Goal: Communication & Community: Ask a question

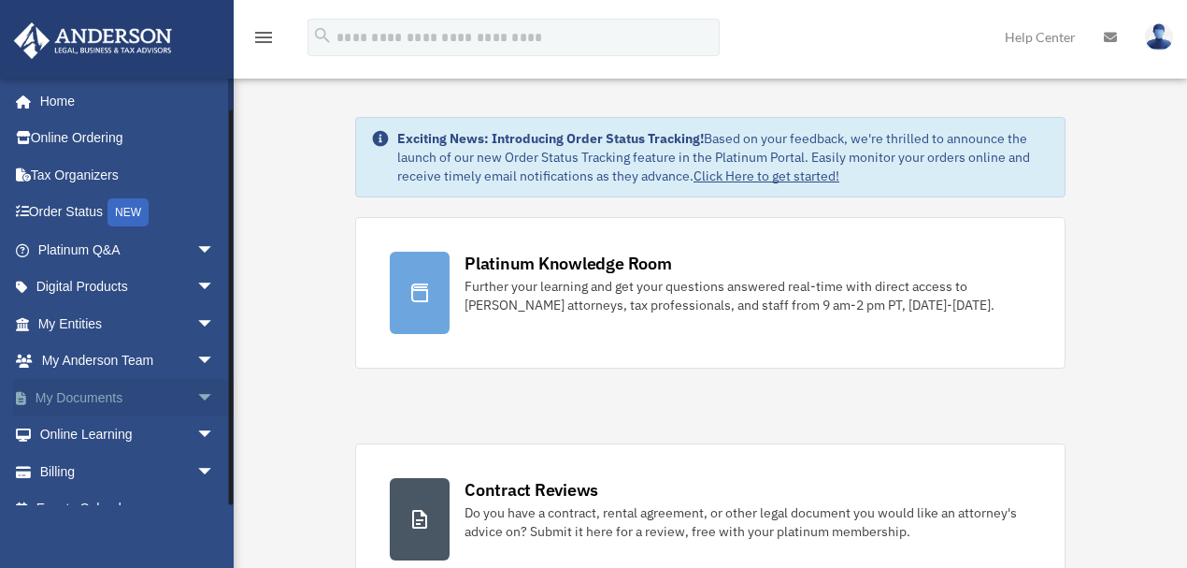
scroll to position [25, 0]
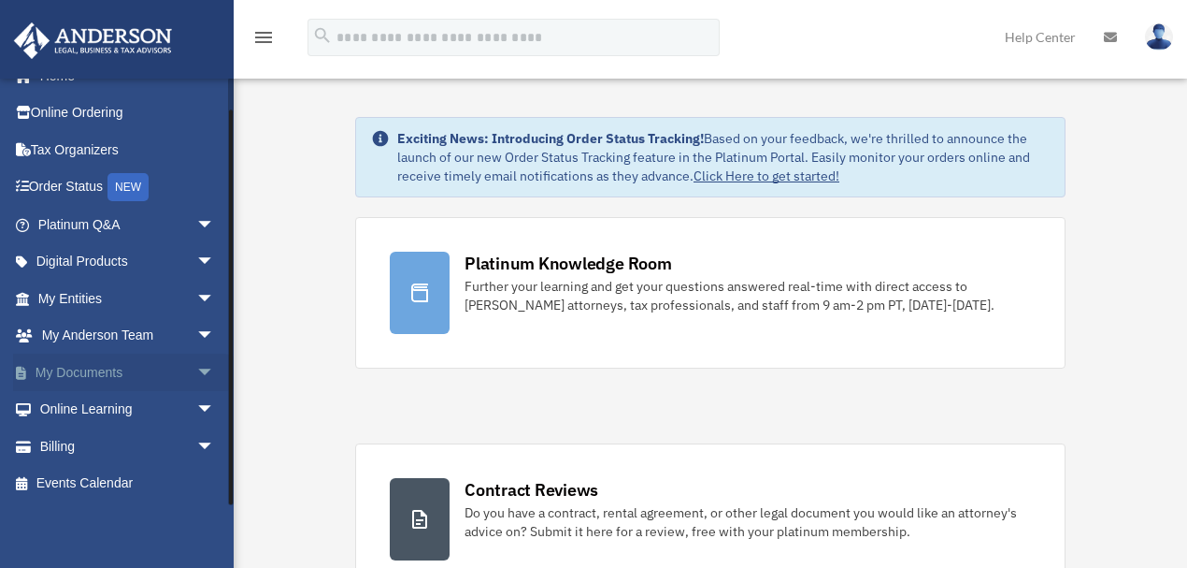
click at [198, 369] on span "arrow_drop_down" at bounding box center [214, 372] width 37 height 38
click at [93, 408] on link "Box" at bounding box center [134, 409] width 217 height 37
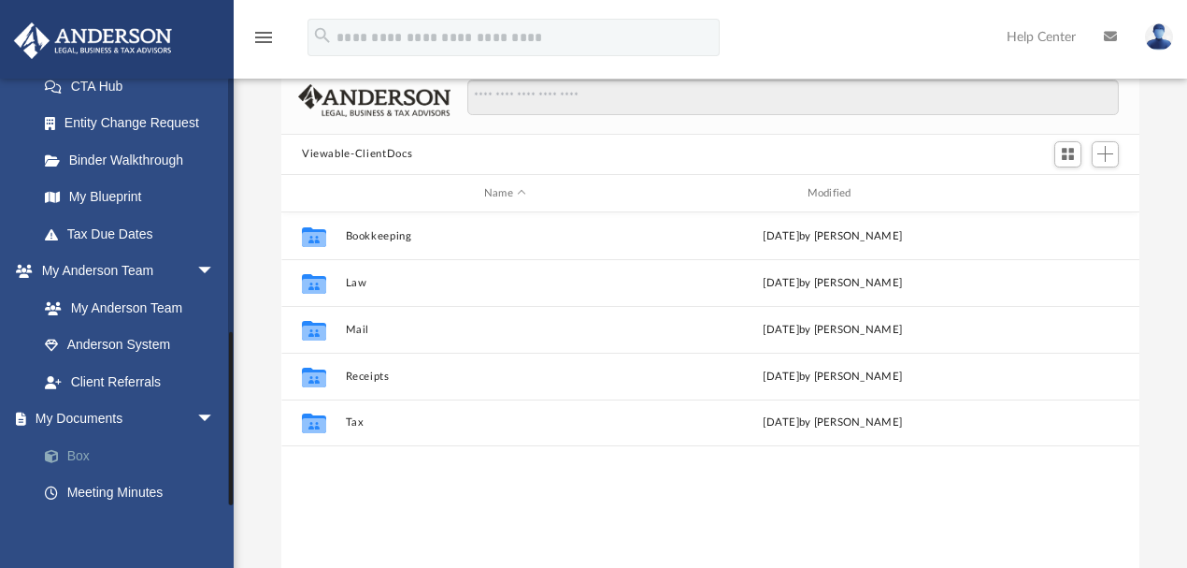
scroll to position [616, 0]
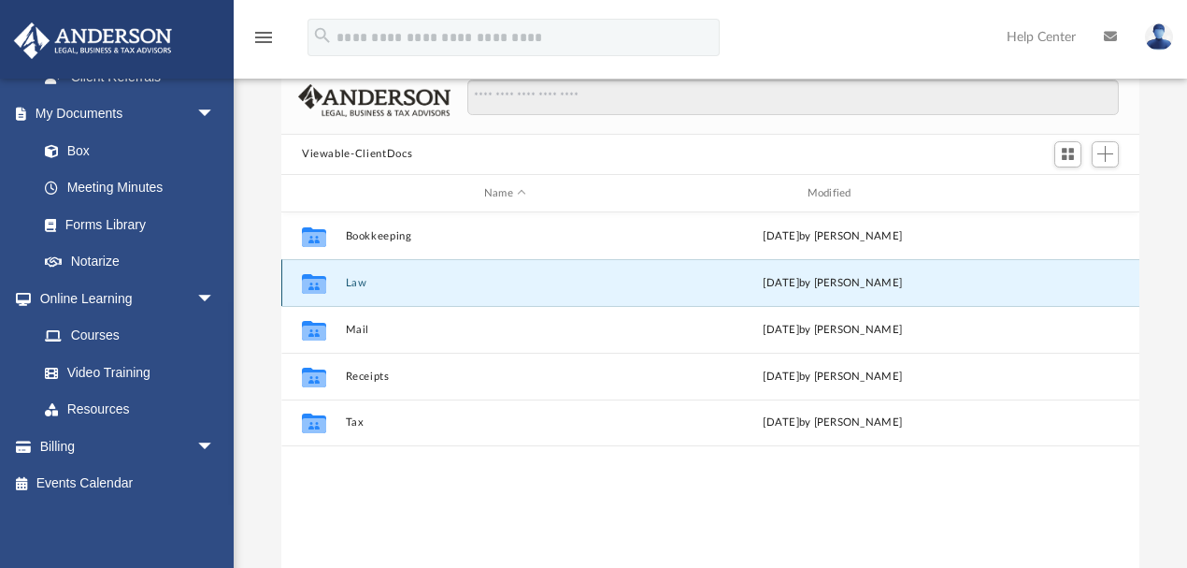
click at [356, 278] on button "Law" at bounding box center [506, 283] width 320 height 12
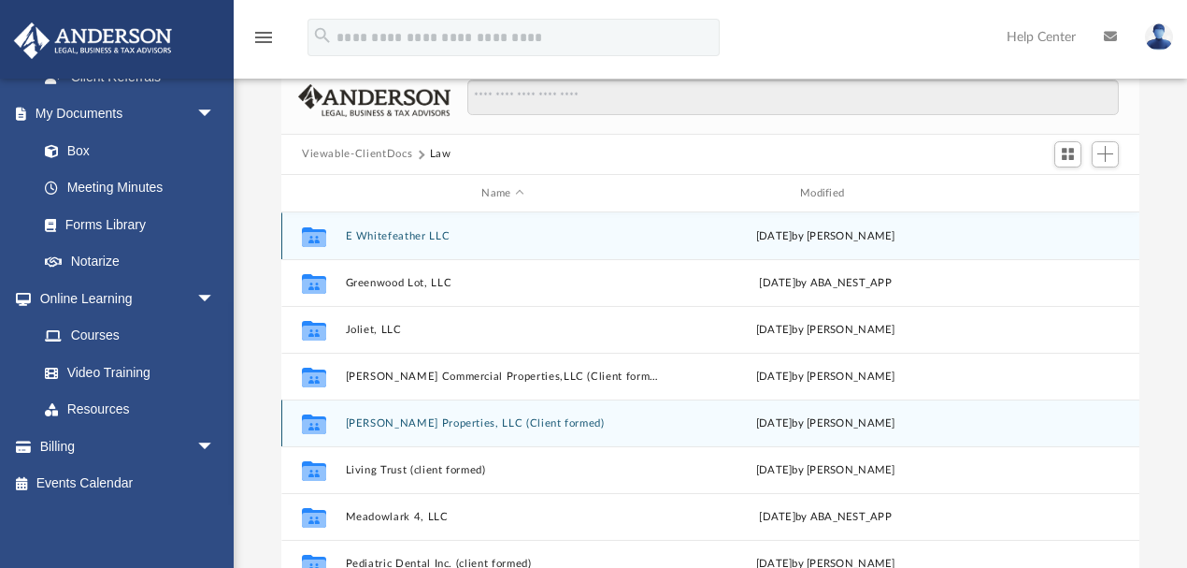
scroll to position [79, 0]
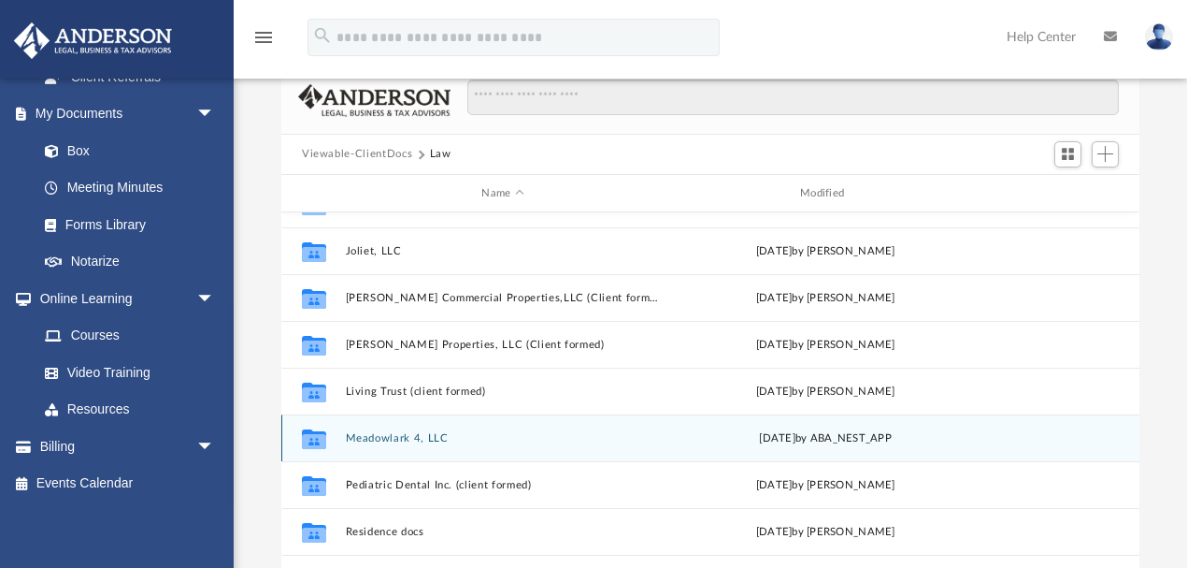
click at [414, 436] on button "Meadowlark 4, LLC" at bounding box center [503, 438] width 315 height 12
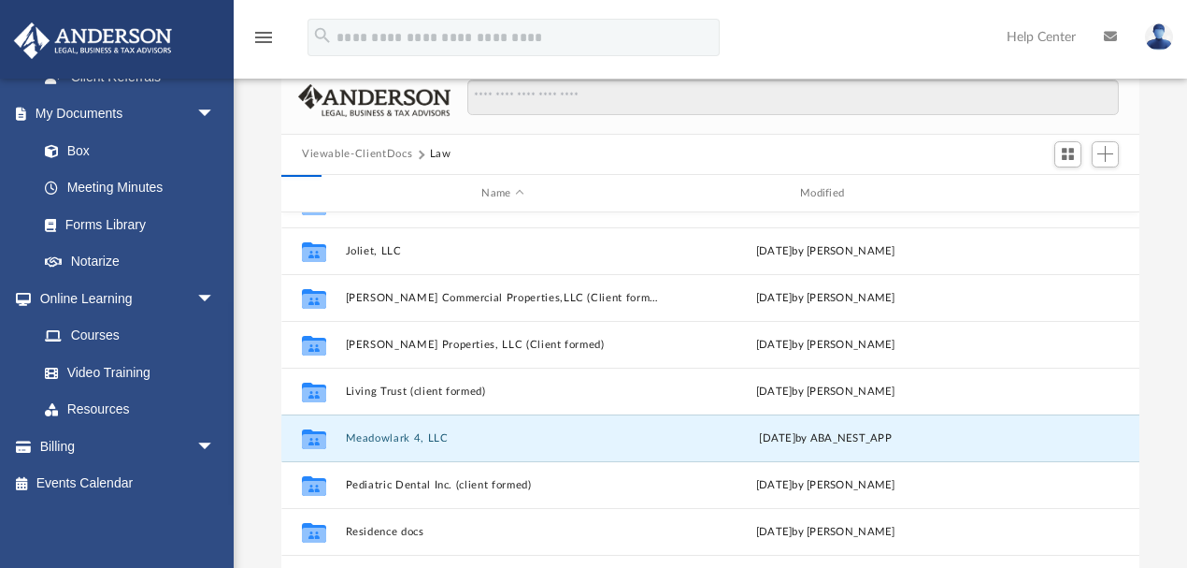
scroll to position [0, 0]
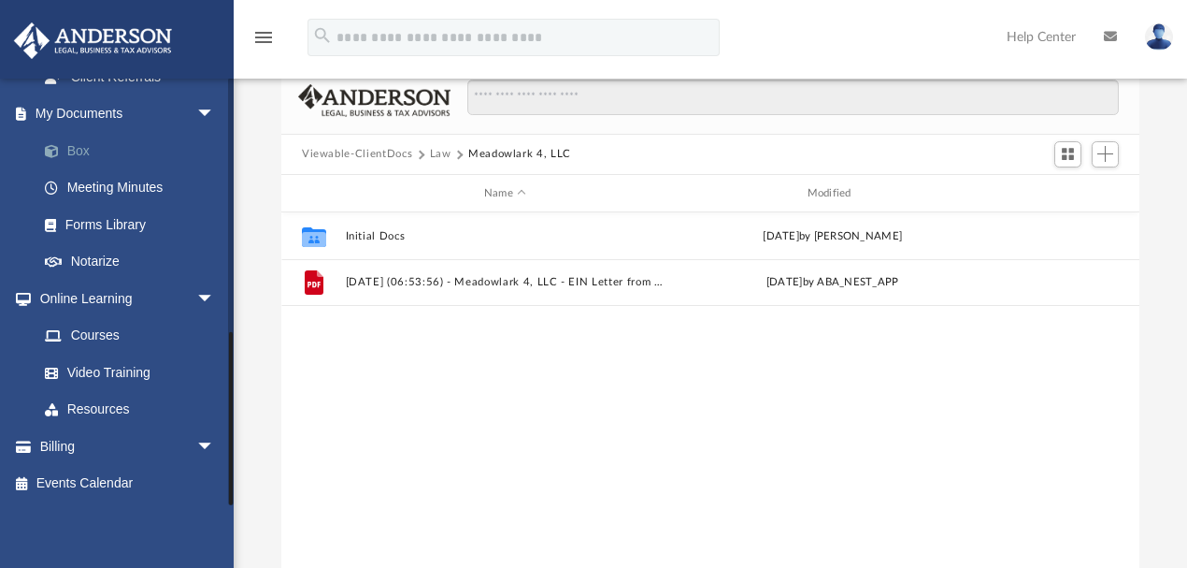
click at [78, 151] on link "Box" at bounding box center [134, 150] width 217 height 37
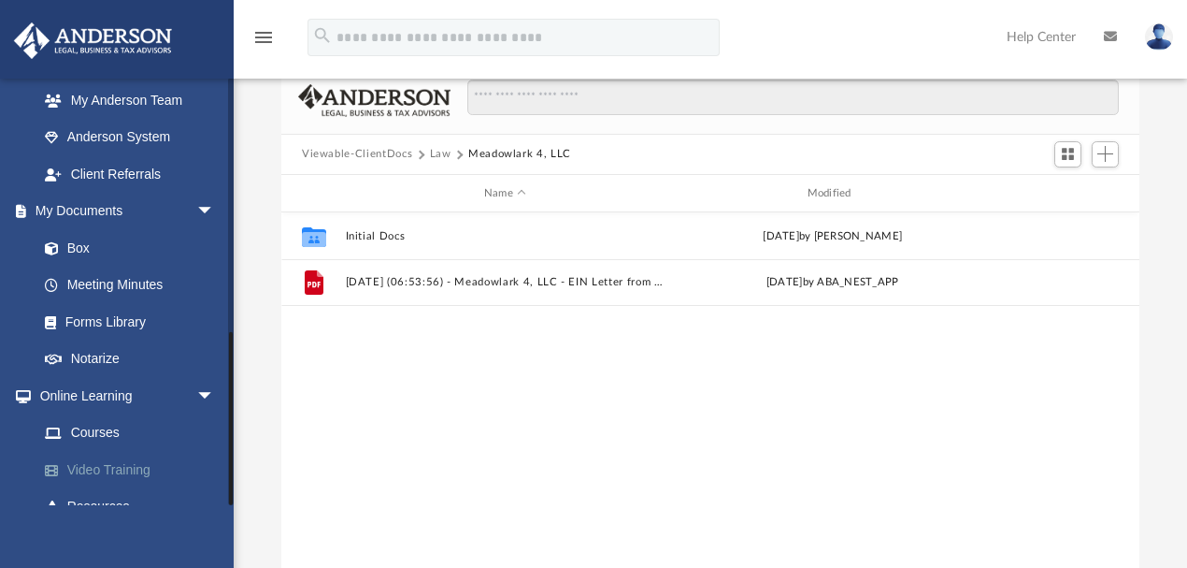
scroll to position [616, 0]
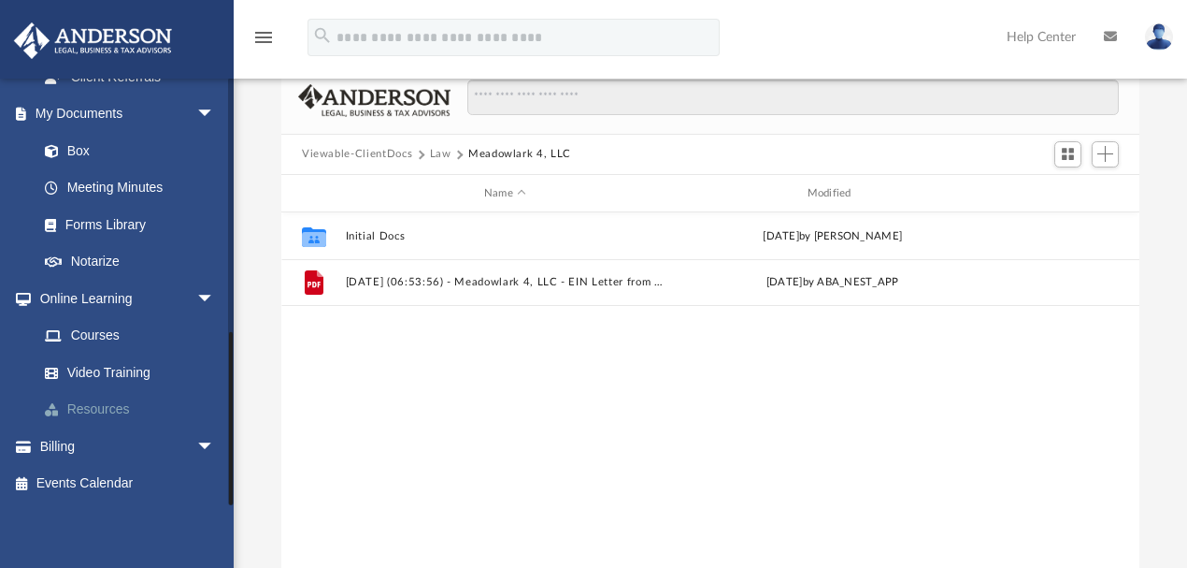
click at [86, 408] on link "Resources" at bounding box center [134, 409] width 217 height 37
click at [137, 367] on link "Video Training" at bounding box center [134, 371] width 217 height 37
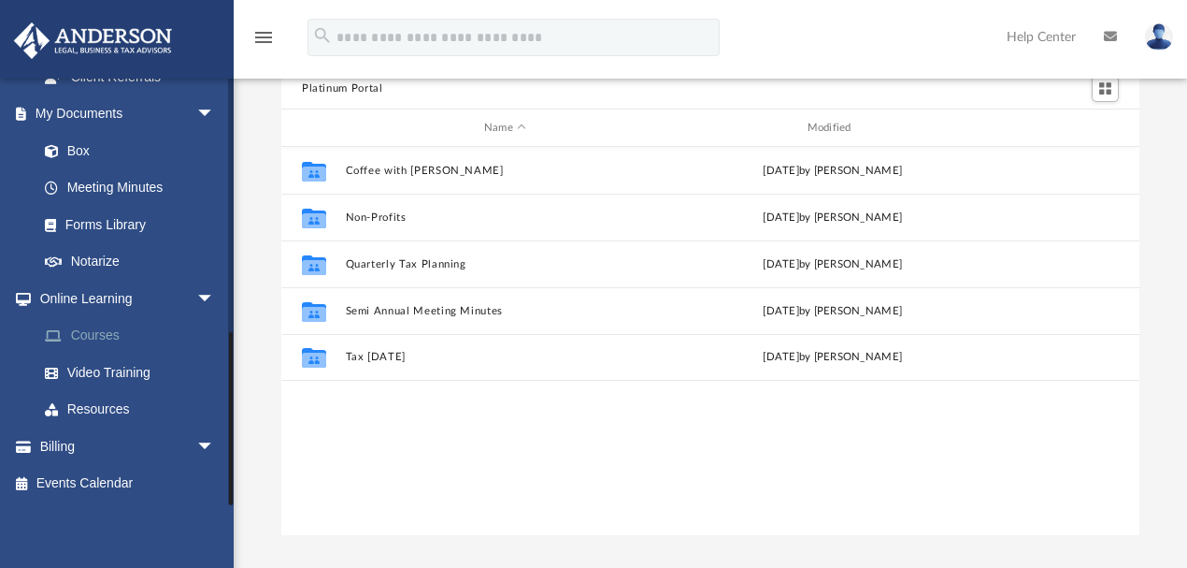
click at [107, 333] on link "Courses" at bounding box center [134, 335] width 217 height 37
click at [102, 266] on link "Notarize" at bounding box center [134, 261] width 217 height 37
click at [90, 338] on link "Courses" at bounding box center [134, 335] width 217 height 37
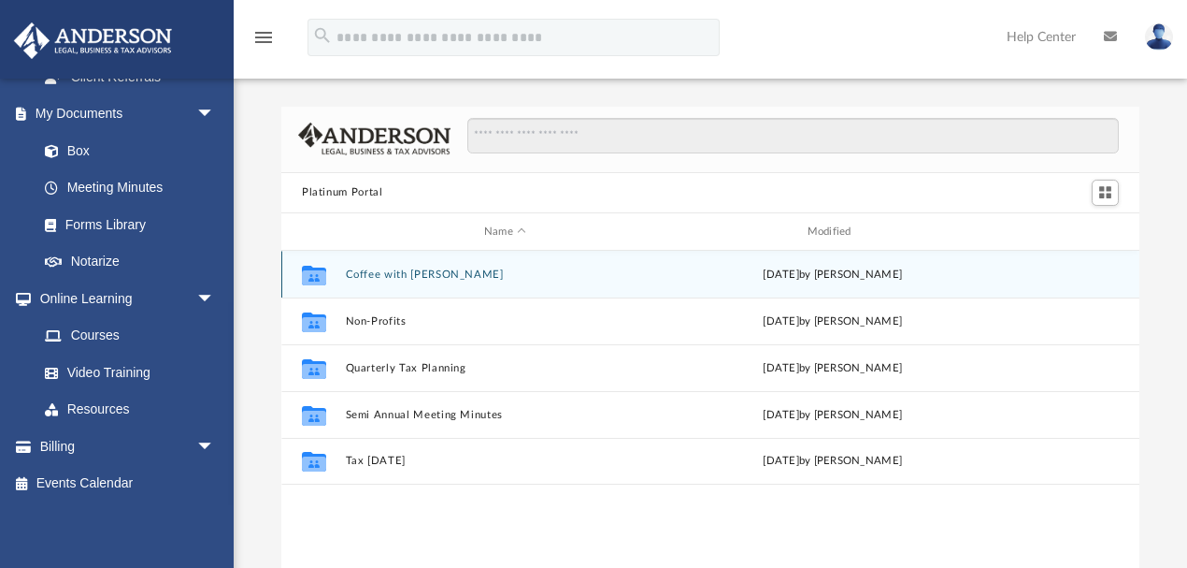
scroll to position [311, 0]
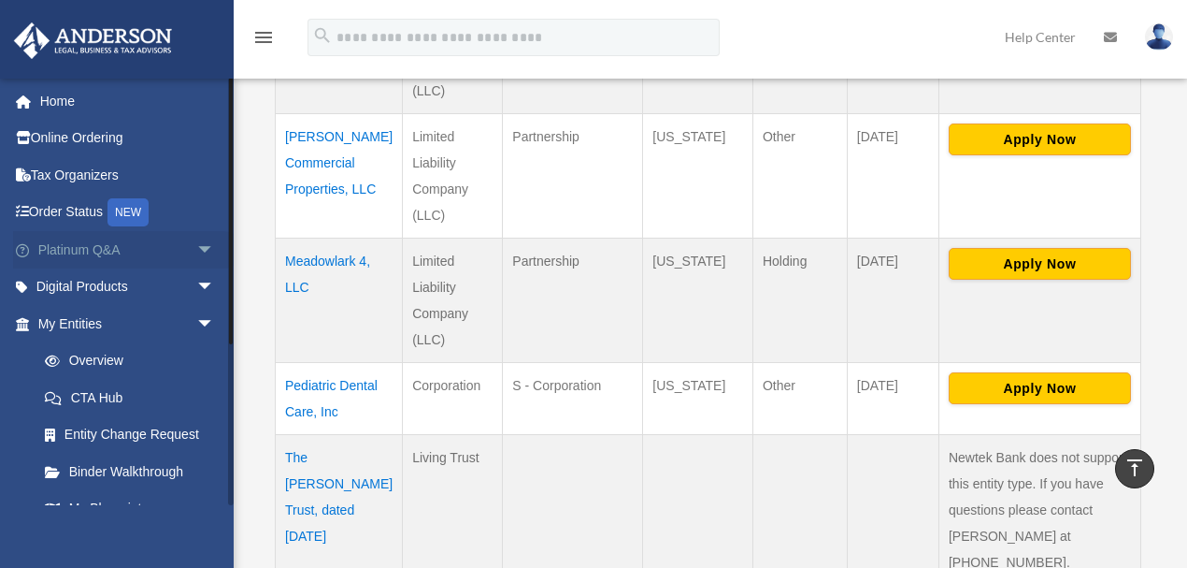
click at [196, 247] on span "arrow_drop_down" at bounding box center [214, 250] width 37 height 38
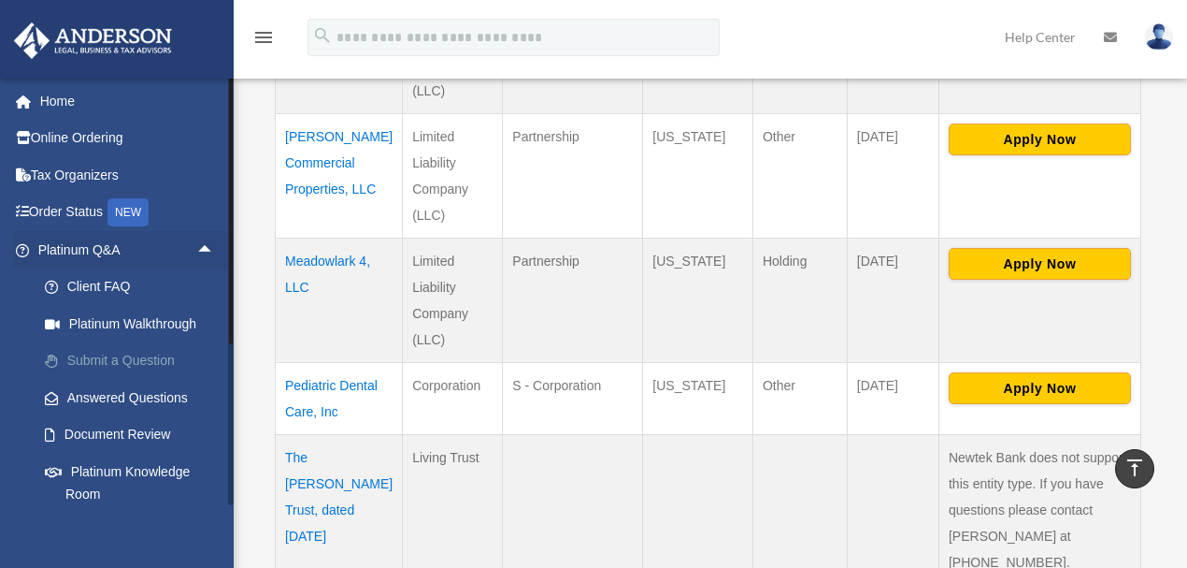
click at [148, 361] on link "Submit a Question" at bounding box center [134, 360] width 217 height 37
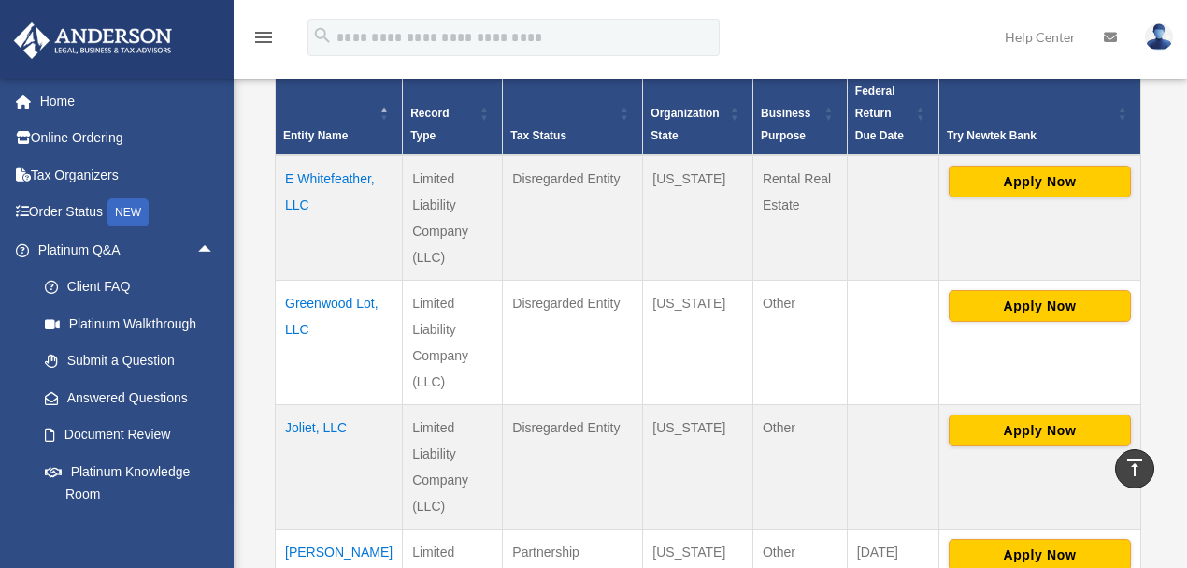
scroll to position [623, 0]
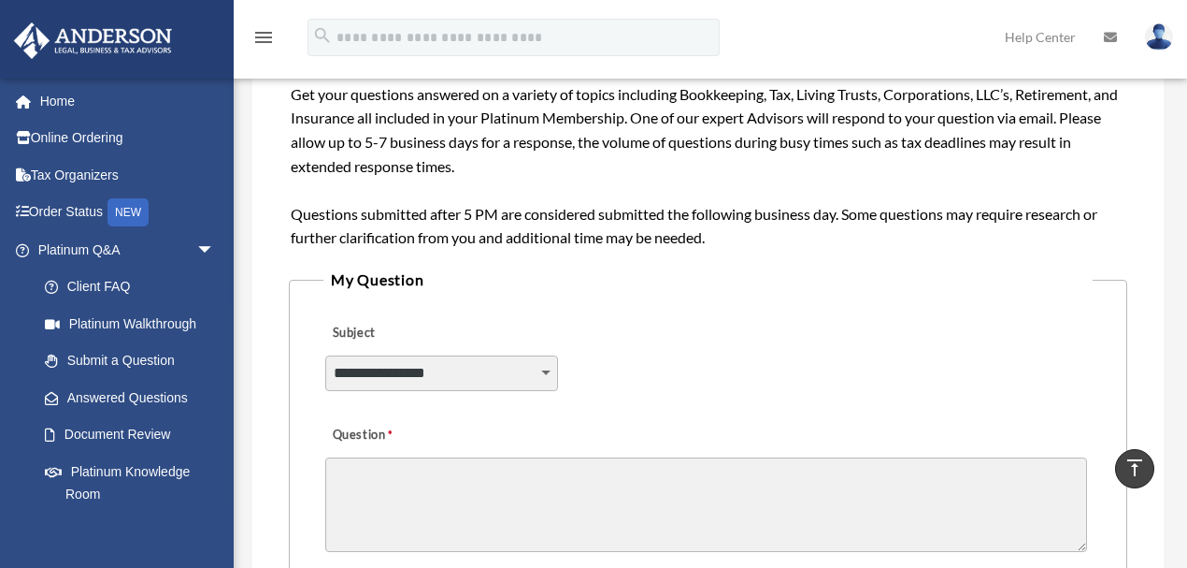
scroll to position [395, 0]
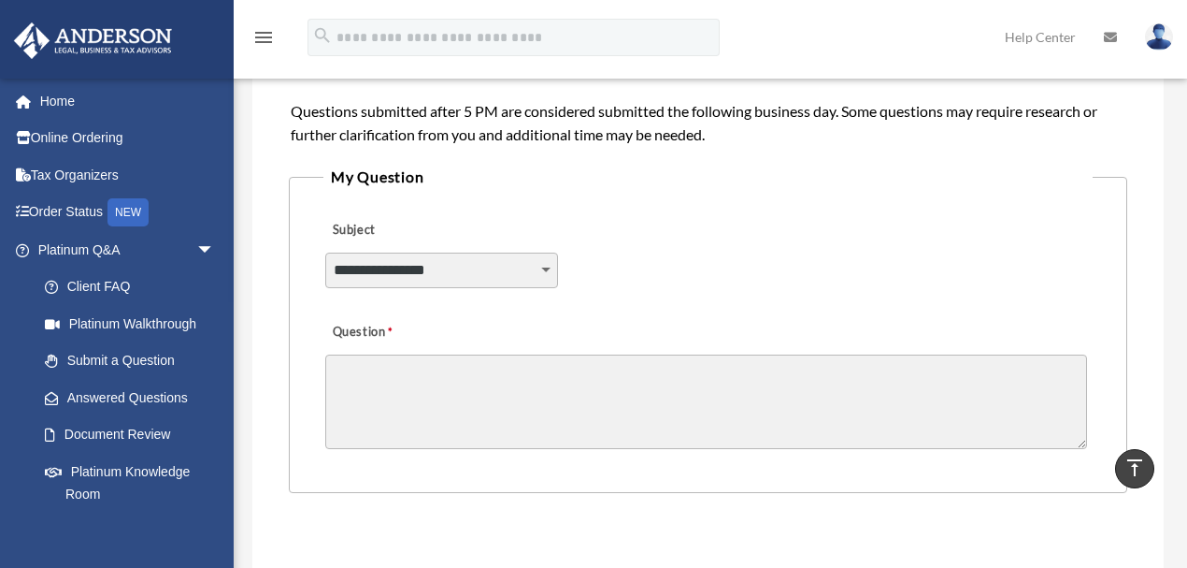
click at [434, 400] on textarea "Question" at bounding box center [706, 401] width 762 height 94
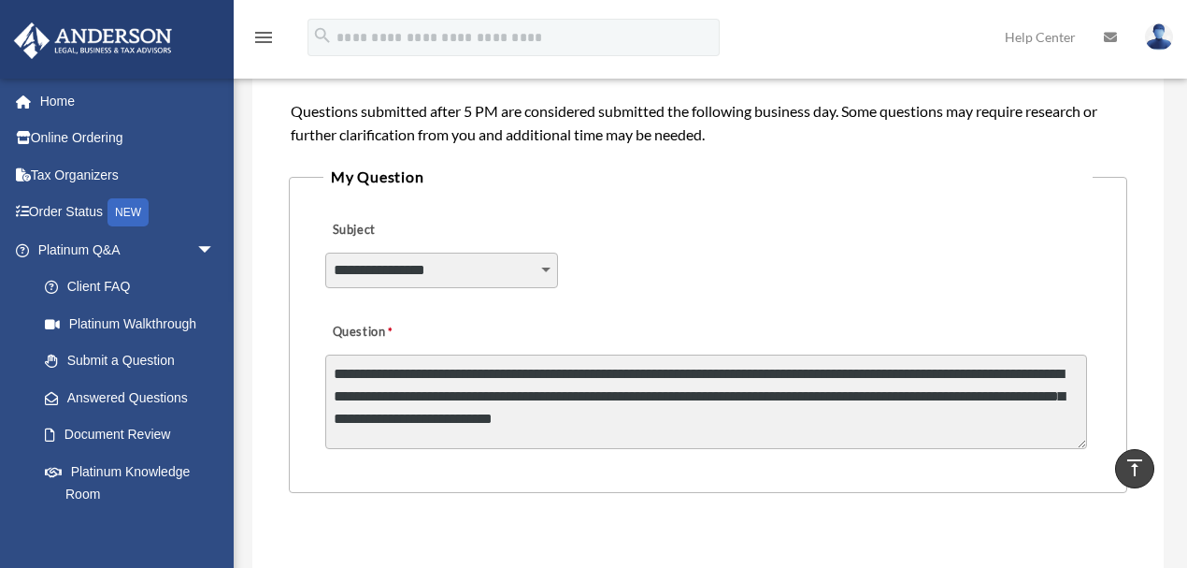
type textarea "**********"
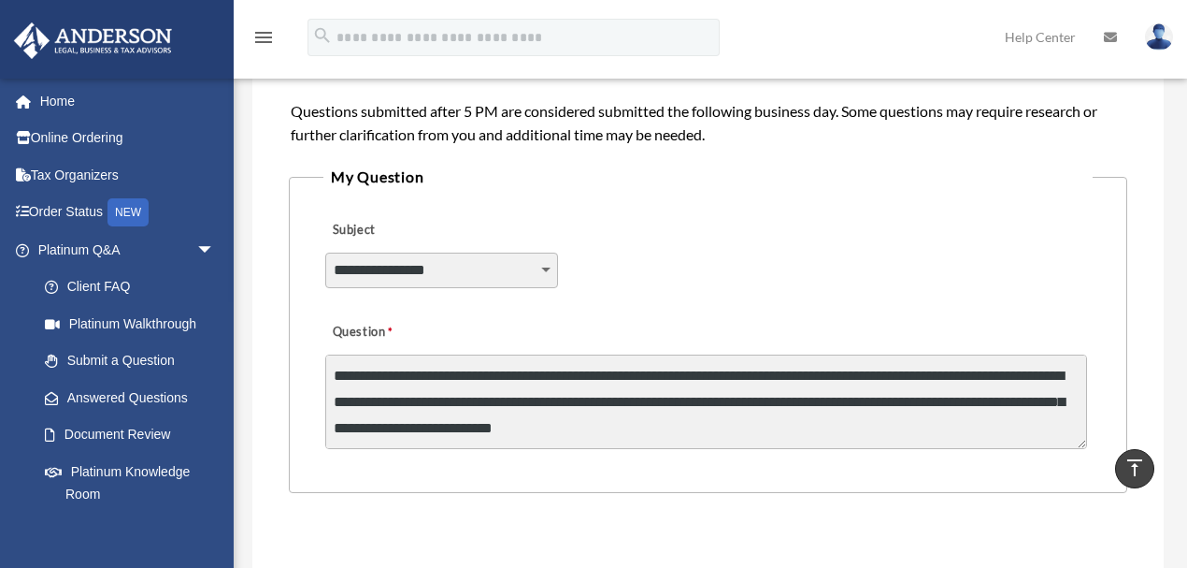
click at [505, 266] on select "**********" at bounding box center [441, 270] width 233 height 36
select select "******"
click at [325, 252] on select "**********" at bounding box center [441, 270] width 233 height 36
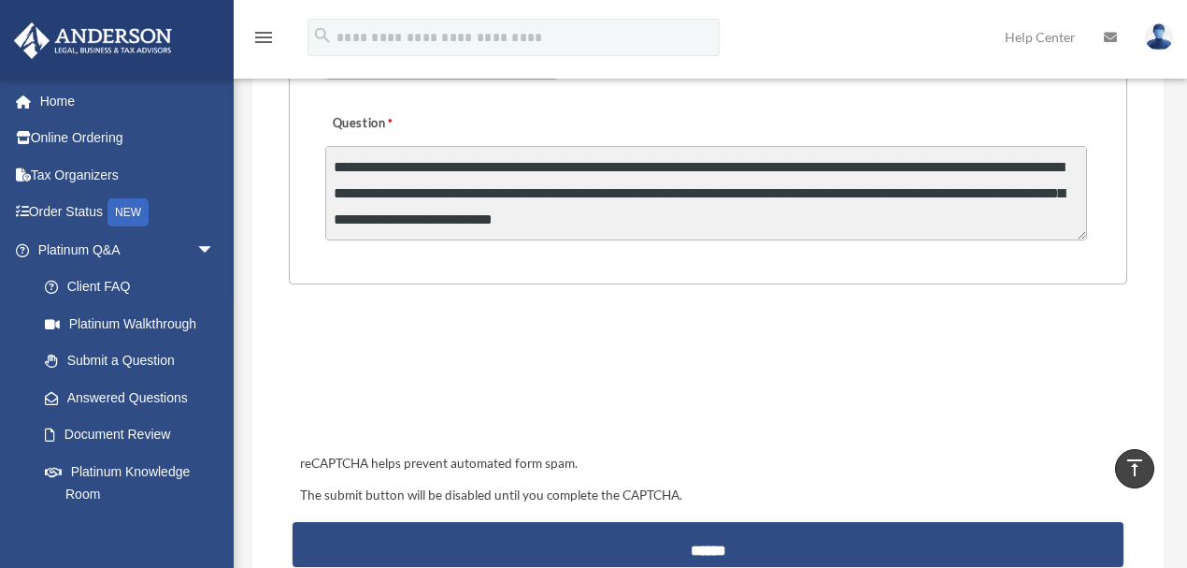
scroll to position [707, 0]
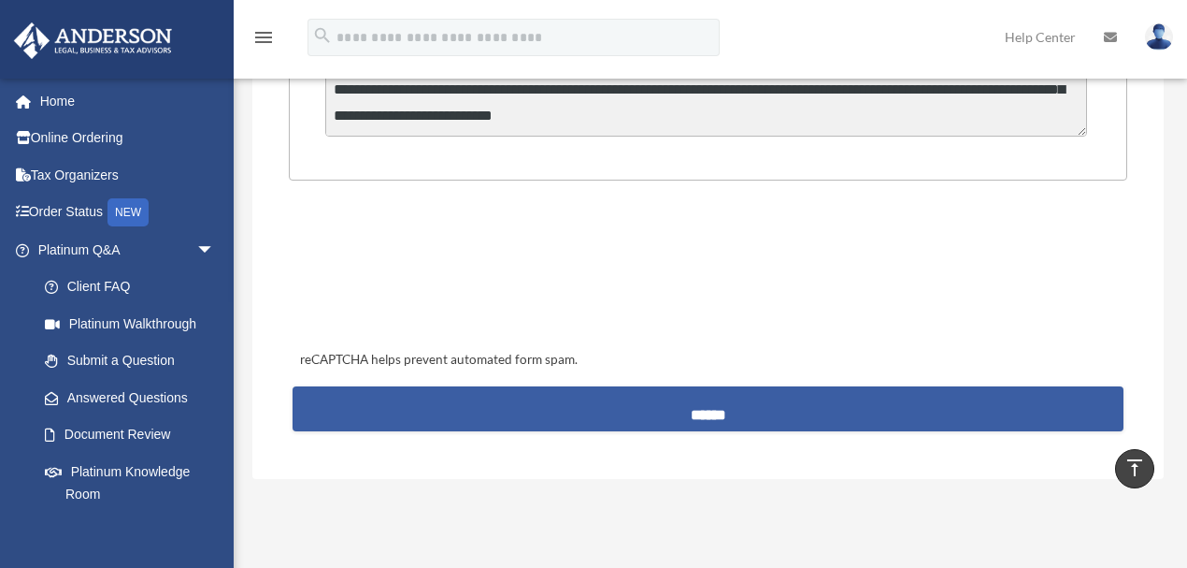
click at [797, 427] on input "******" at bounding box center [708, 408] width 831 height 45
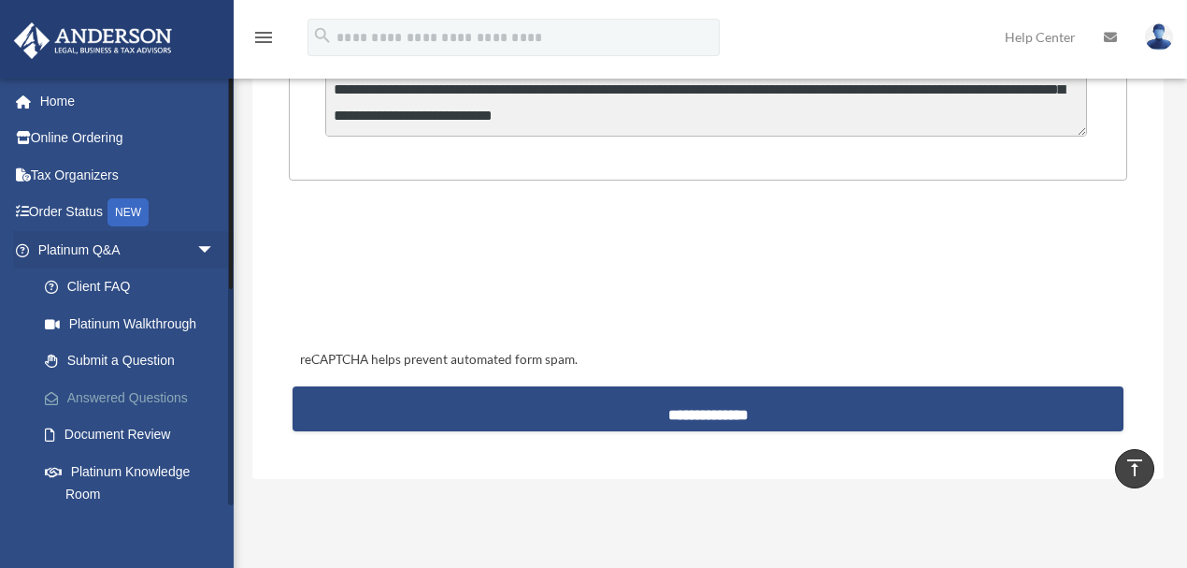
click at [157, 401] on link "Answered Questions" at bounding box center [134, 397] width 217 height 37
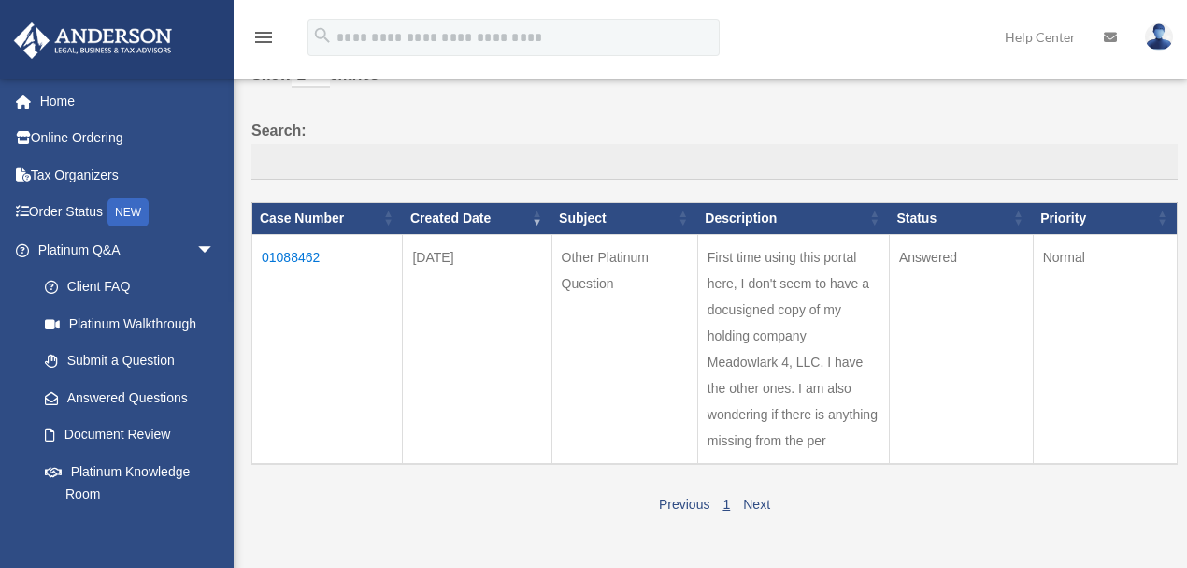
scroll to position [208, 0]
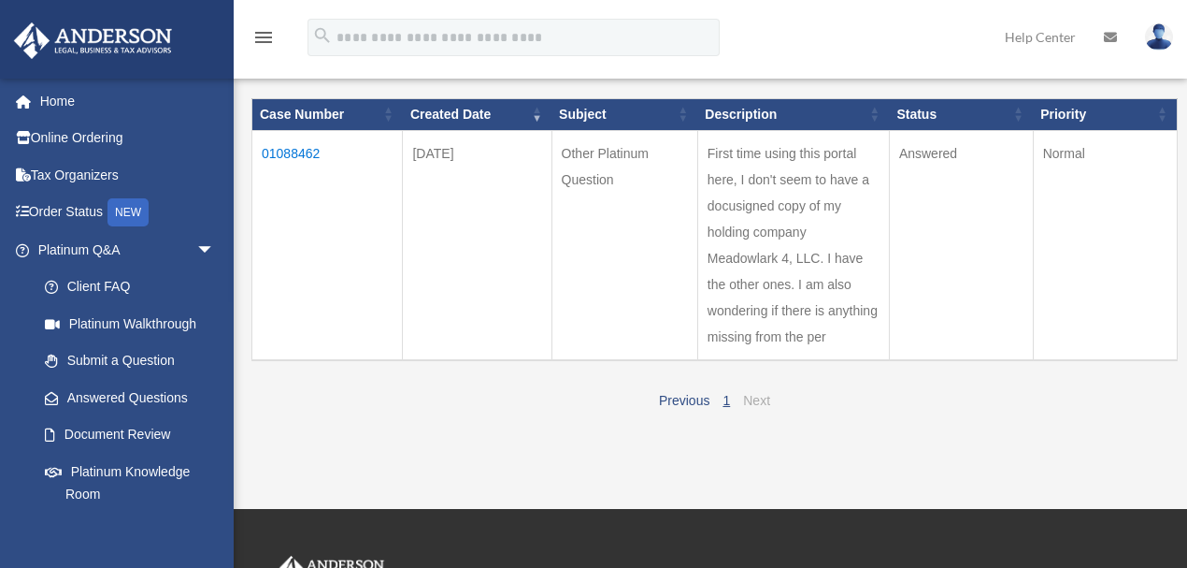
click at [763, 395] on link "Next" at bounding box center [756, 400] width 27 height 15
click at [763, 404] on link "Next" at bounding box center [756, 400] width 27 height 15
click at [726, 396] on link "1" at bounding box center [726, 400] width 7 height 15
click at [694, 401] on link "Previous" at bounding box center [684, 400] width 50 height 15
click at [770, 400] on div "Previous 1 Next" at bounding box center [714, 398] width 927 height 30
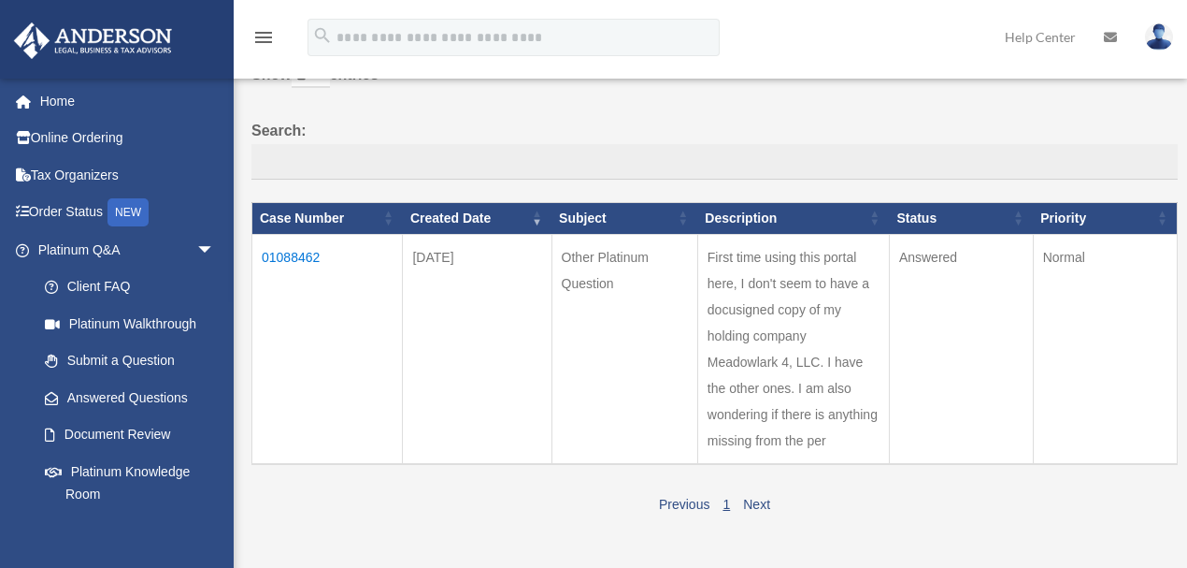
scroll to position [0, 0]
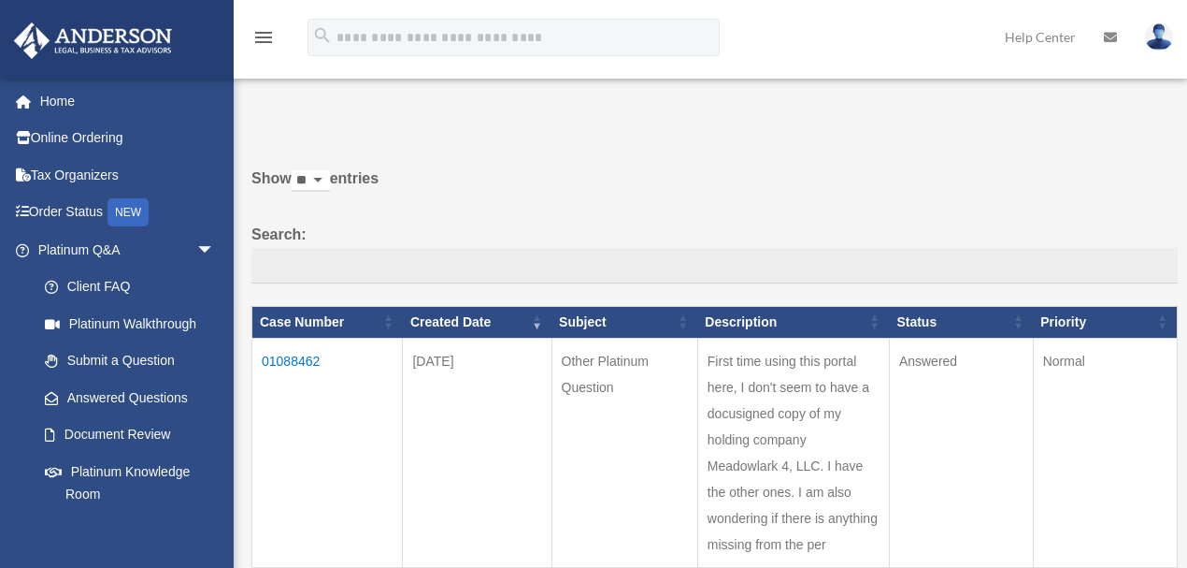
click at [301, 363] on td "01088462" at bounding box center [327, 453] width 151 height 230
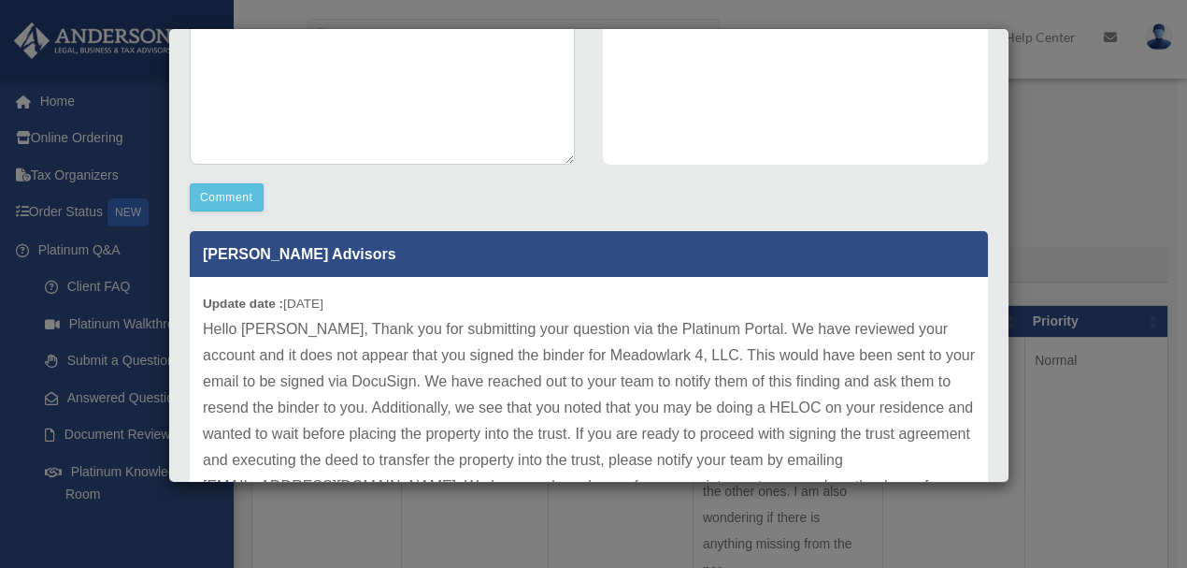
scroll to position [553, 0]
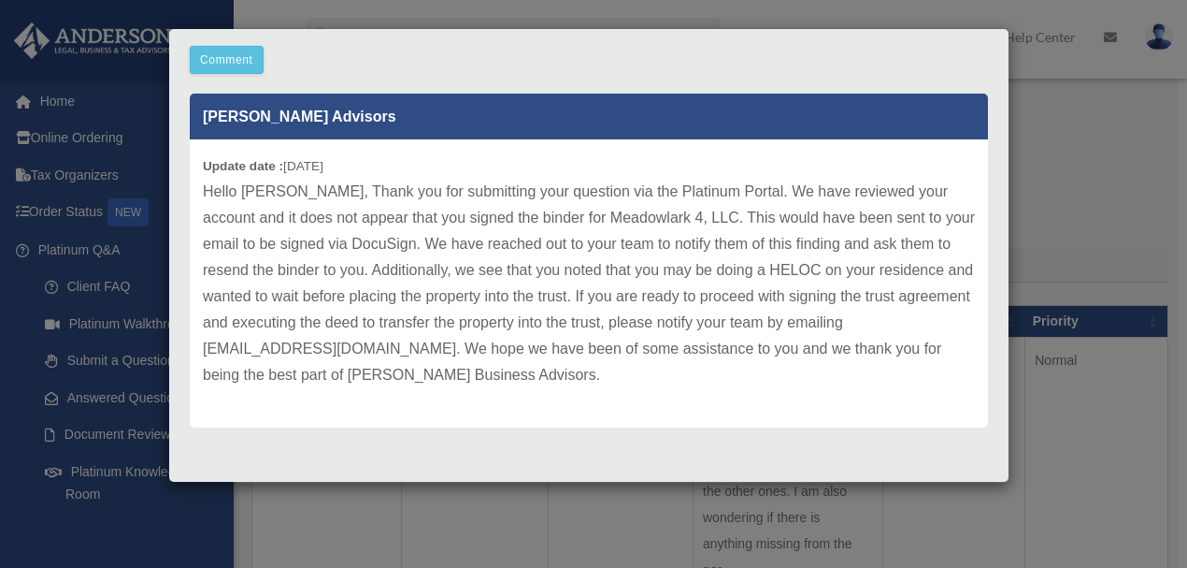
click at [436, 28] on div "Case Detail × Other Platinum Question Case Number 01088462 Created Date August …" at bounding box center [588, 255] width 841 height 454
click at [218, 61] on button "Comment" at bounding box center [227, 60] width 74 height 28
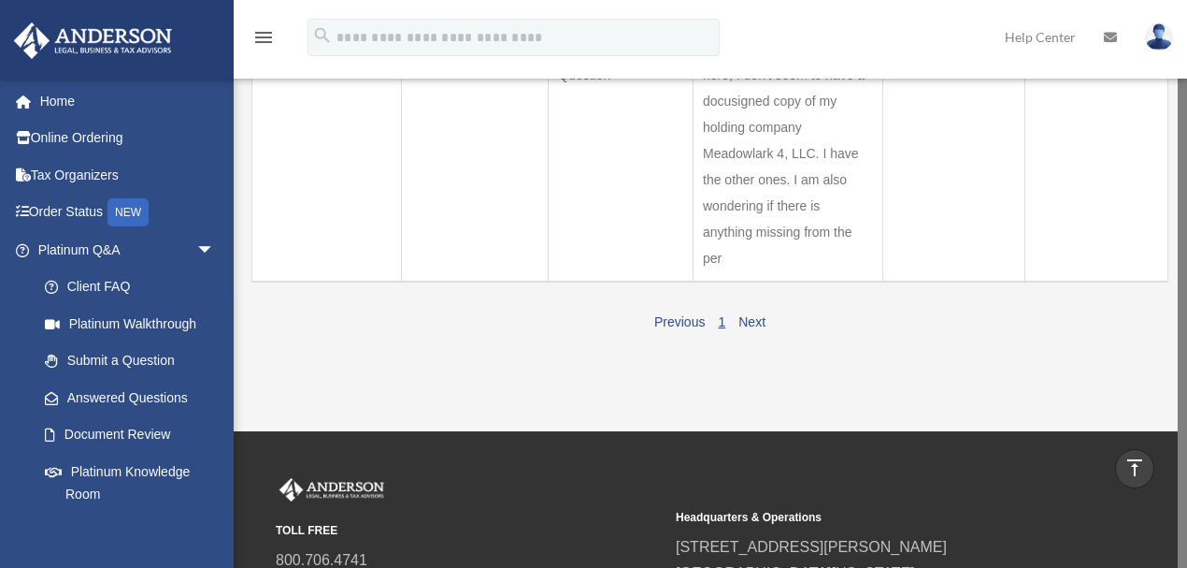
scroll to position [0, 0]
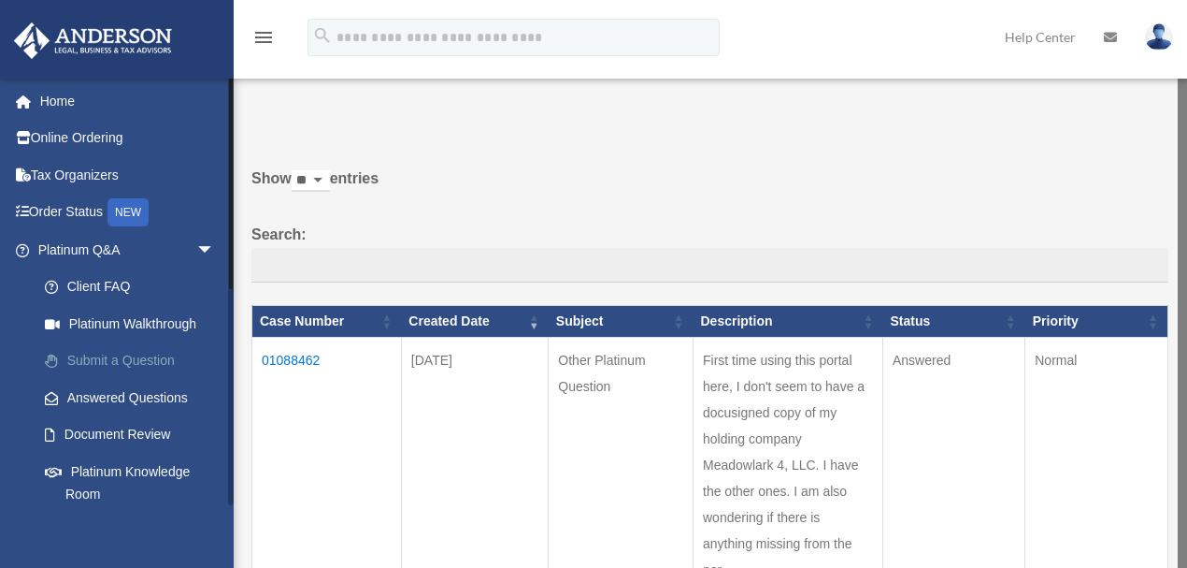
drag, startPoint x: 118, startPoint y: 357, endPoint x: 138, endPoint y: 357, distance: 20.6
click at [118, 357] on link "Submit a Question" at bounding box center [134, 360] width 217 height 37
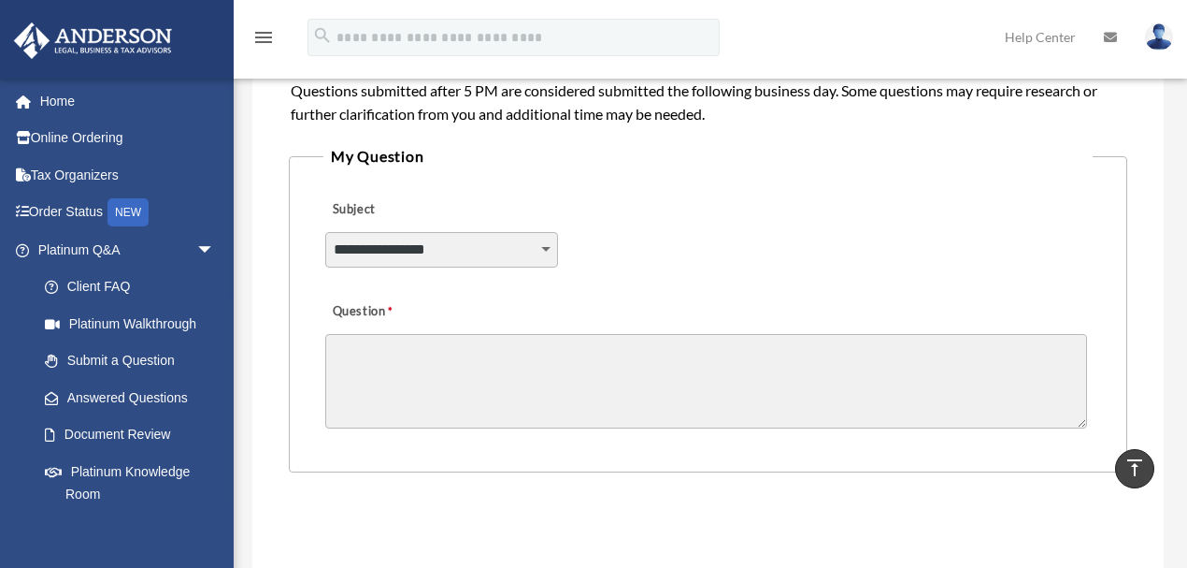
scroll to position [208, 0]
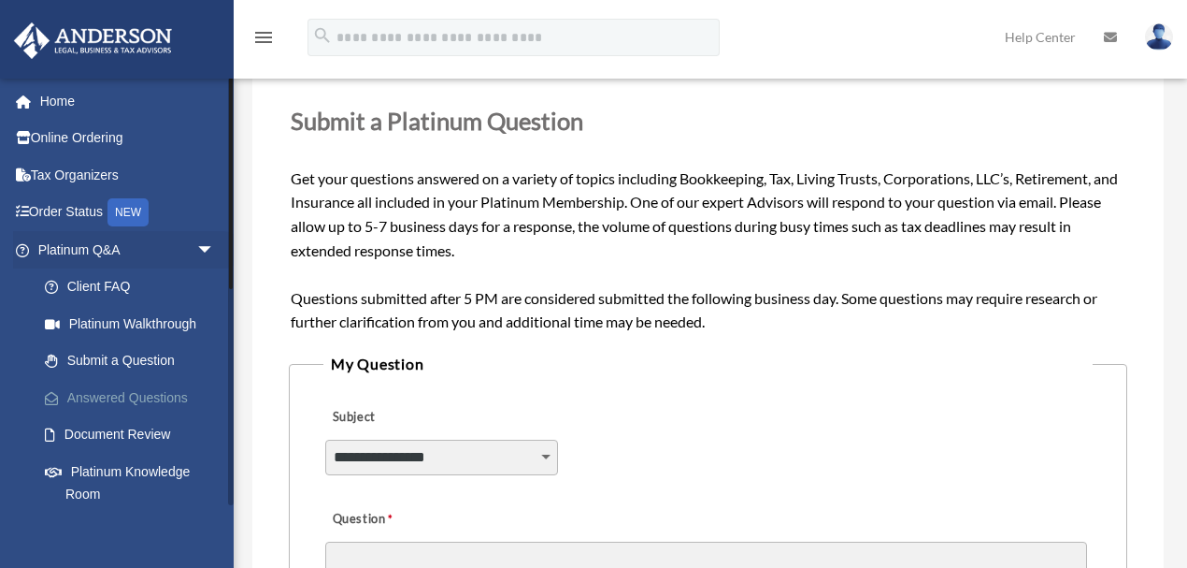
click at [191, 394] on link "Answered Questions" at bounding box center [134, 397] width 217 height 37
click at [90, 396] on link "Answered Questions" at bounding box center [134, 397] width 217 height 37
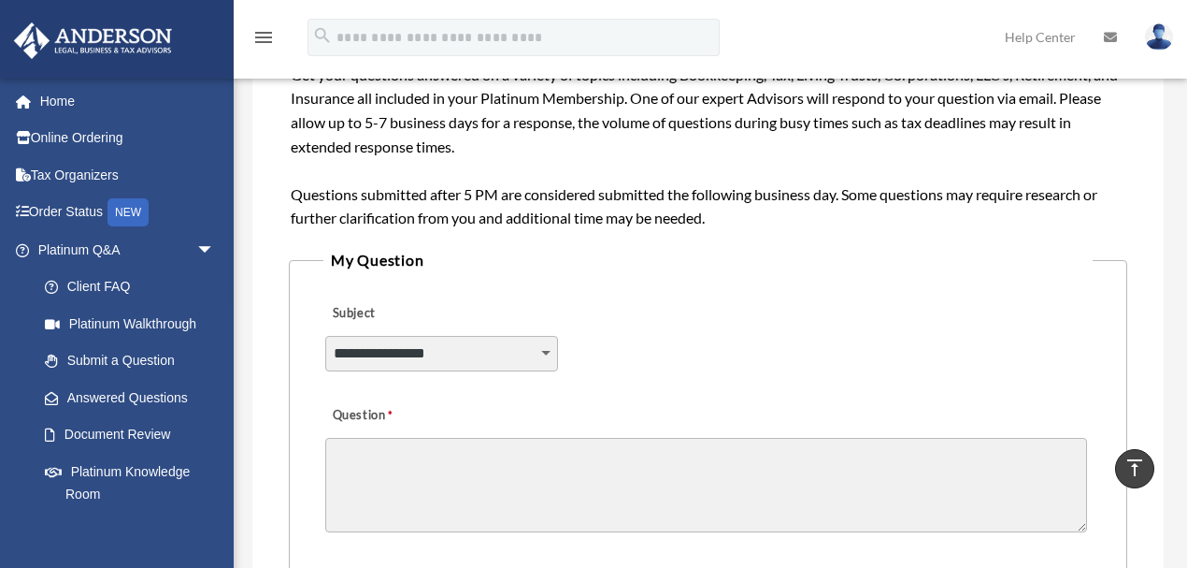
scroll to position [0, 0]
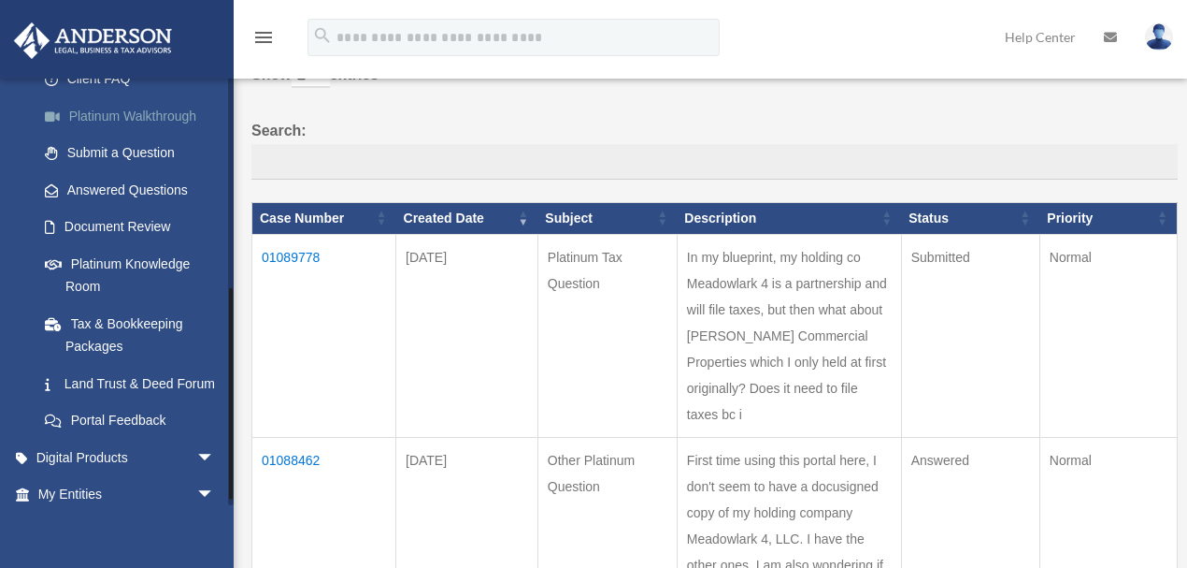
scroll to position [415, 0]
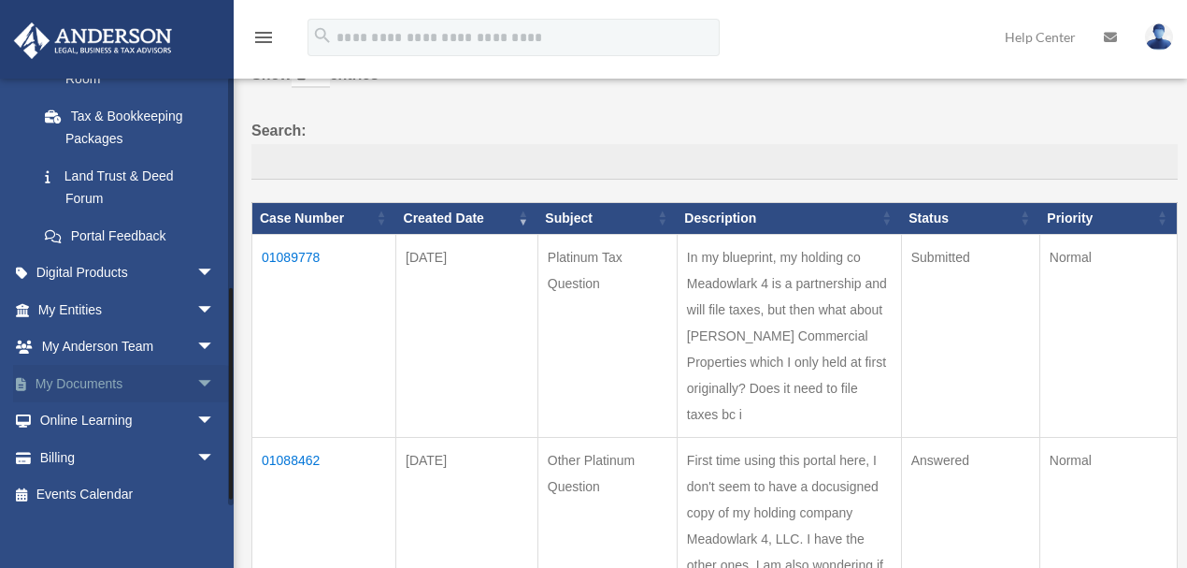
click at [26, 379] on span at bounding box center [30, 384] width 9 height 13
click at [196, 385] on span "arrow_drop_down" at bounding box center [214, 384] width 37 height 38
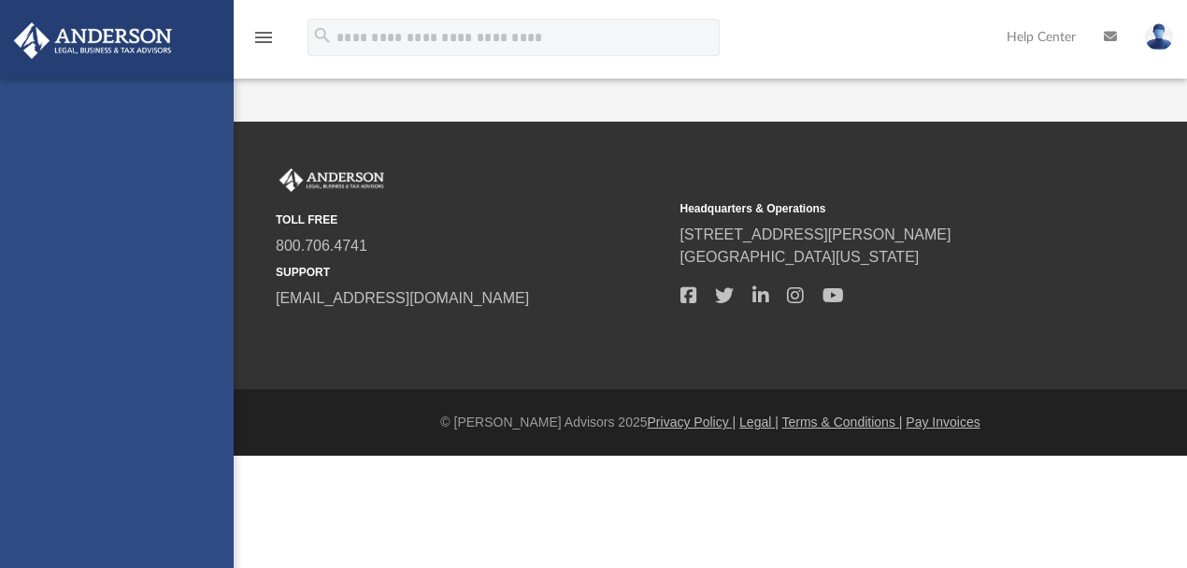
click at [77, 413] on div "[EMAIL_ADDRESS][DOMAIN_NAME] Sign Out [PERSON_NAME][EMAIL_ADDRESS][DOMAIN_NAME]…" at bounding box center [117, 363] width 234 height 568
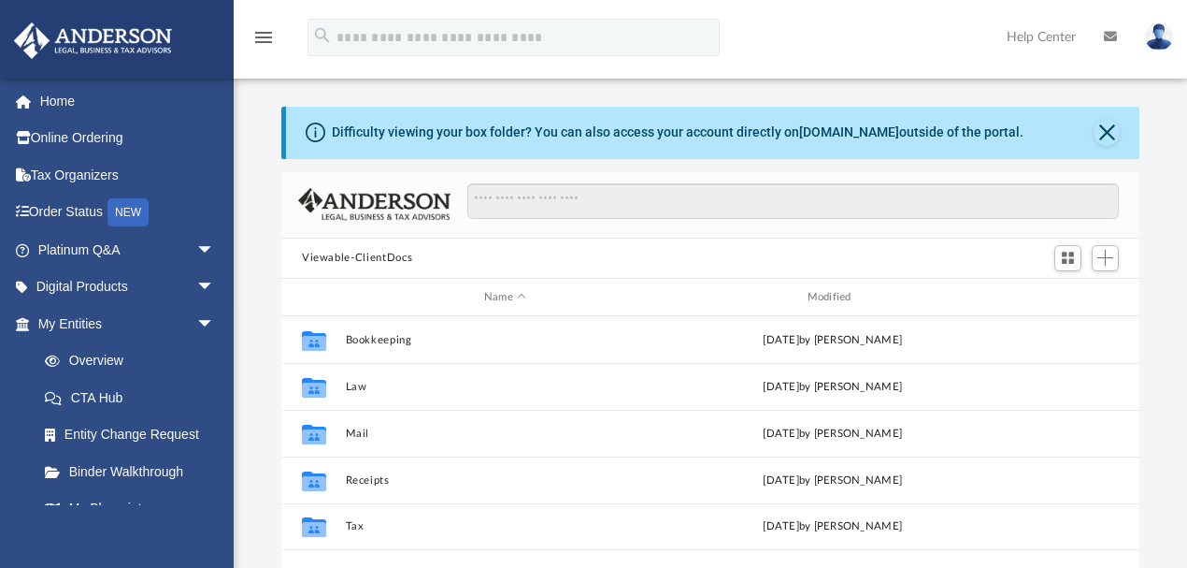
scroll to position [104, 0]
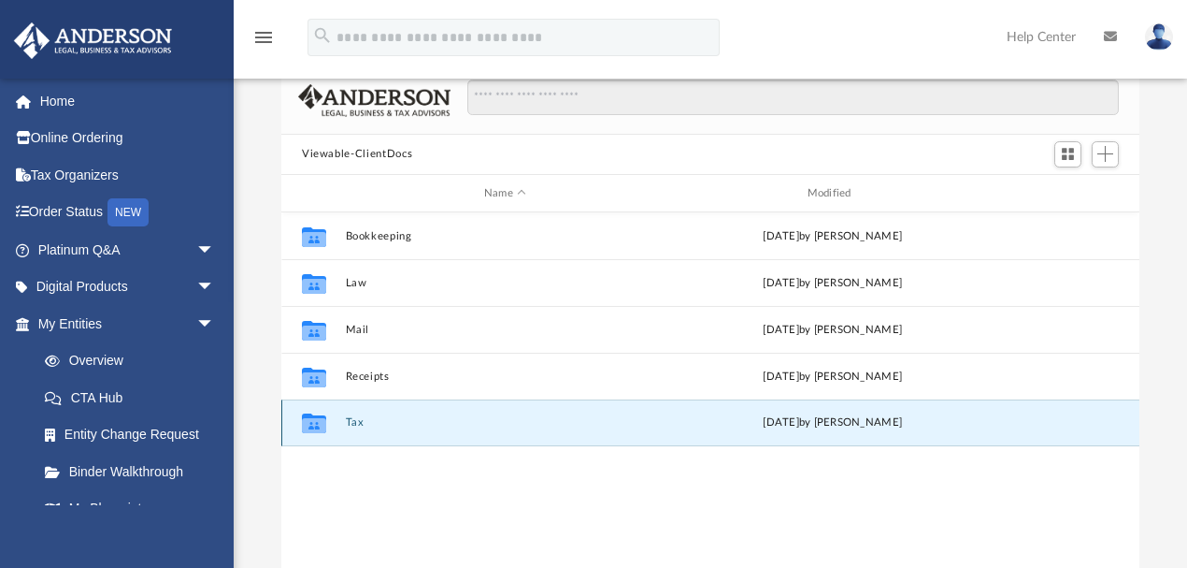
click at [357, 421] on button "Tax" at bounding box center [506, 423] width 320 height 12
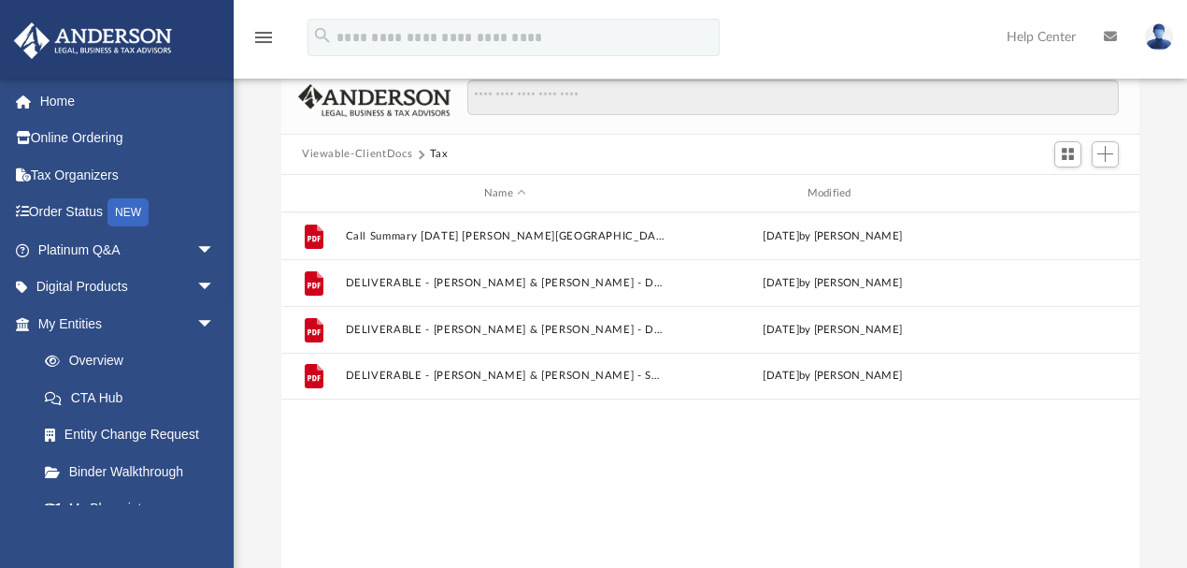
drag, startPoint x: 503, startPoint y: 467, endPoint x: 615, endPoint y: 559, distance: 144.9
click at [516, 482] on div "File Call Summary 6-4-2025 Karr, Lynn.pdf Mon Jun 9 2025 by Eliot Thomas File D…" at bounding box center [710, 406] width 858 height 388
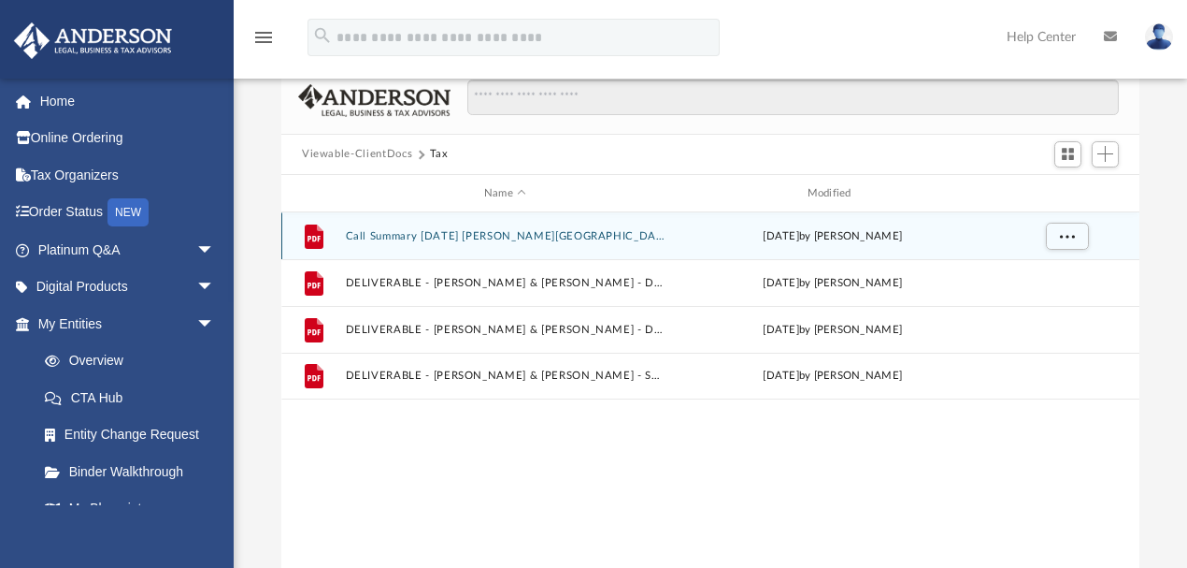
click at [457, 239] on button "Call Summary 6-4-2025 Karr, Lynn.pdf" at bounding box center [506, 236] width 320 height 12
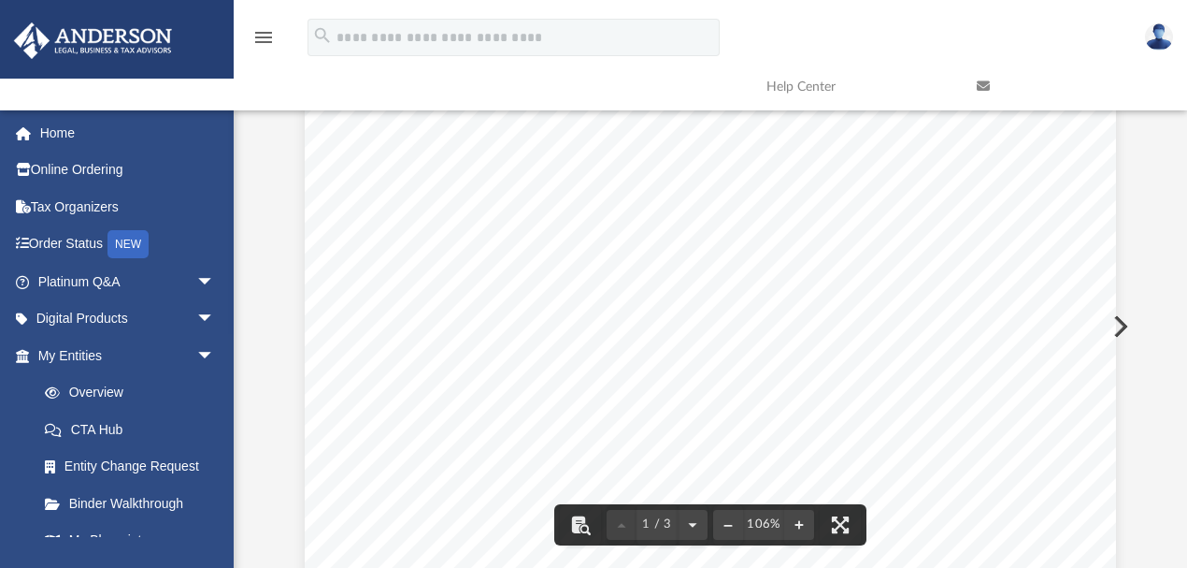
scroll to position [519, 0]
click at [1149, 246] on div "Difficulty viewing your box folder? You can also access your account directly o…" at bounding box center [711, 269] width 954 height 597
click at [482, 82] on div "menu search Site Menu add lynn@karrdds.com My Profile Reset Password Logout Hel…" at bounding box center [593, 61] width 1159 height 95
